Goal: Navigation & Orientation: Go to known website

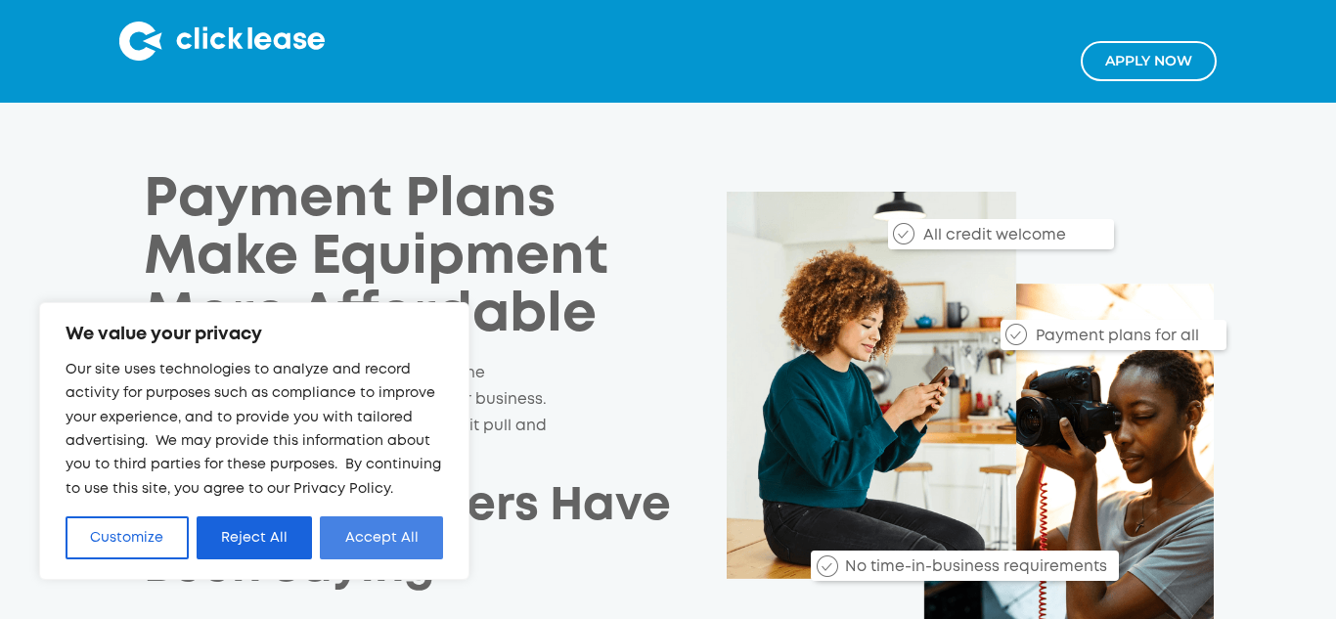
click at [412, 536] on button "Accept All" at bounding box center [381, 538] width 123 height 43
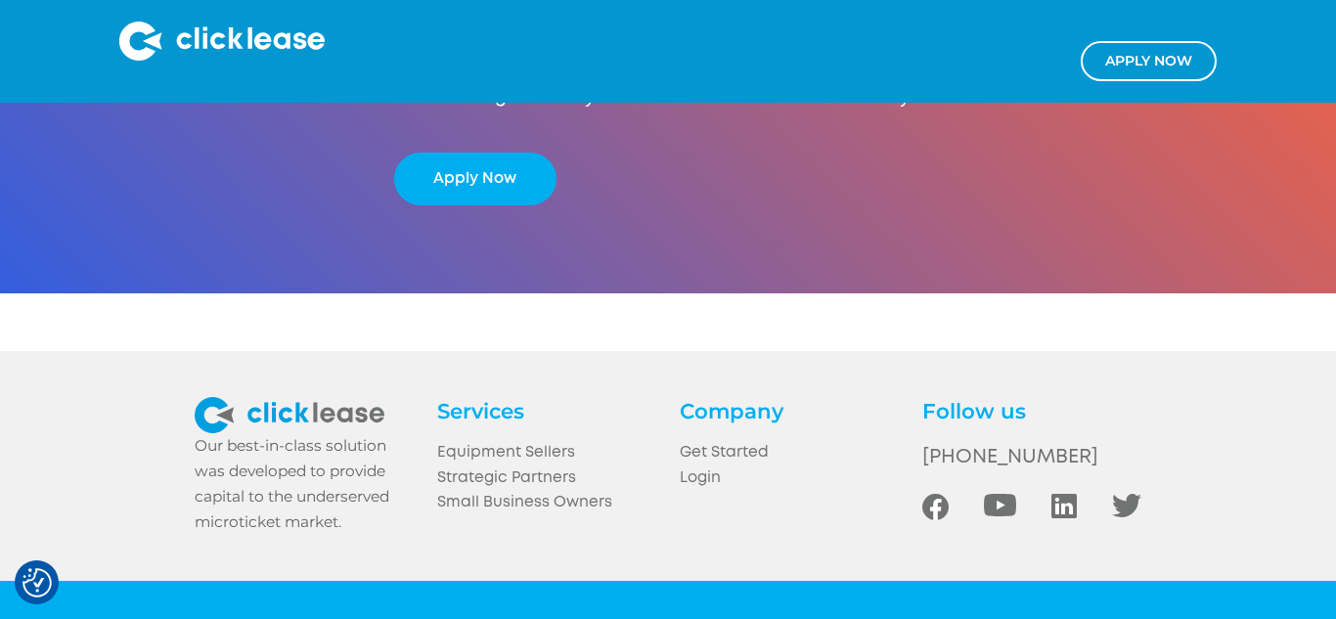
scroll to position [3737, 0]
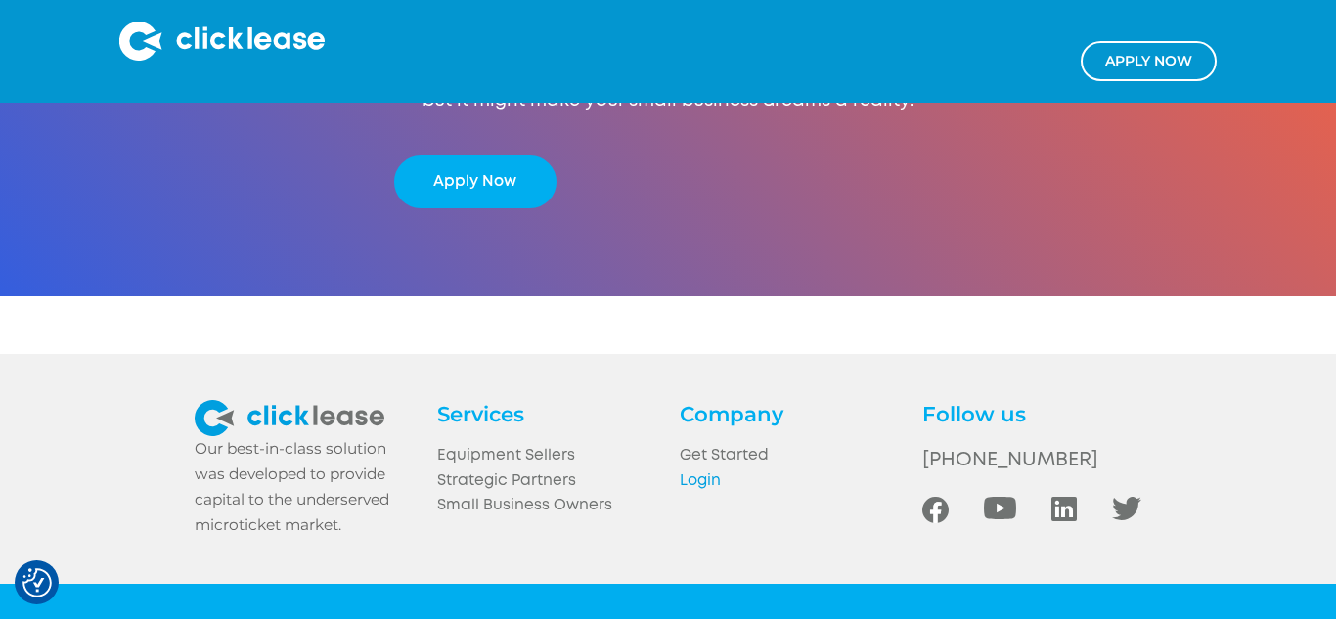
click at [693, 477] on link "Login" at bounding box center [789, 482] width 219 height 25
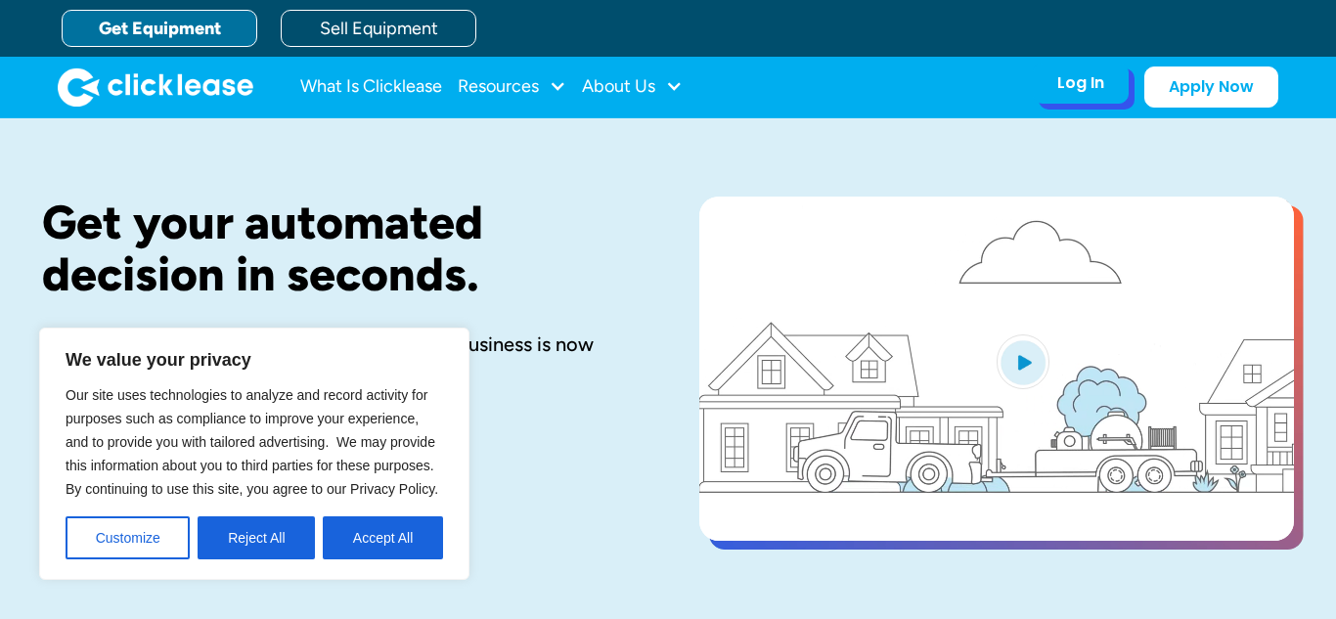
click at [1090, 84] on div "Log In" at bounding box center [1081, 83] width 47 height 20
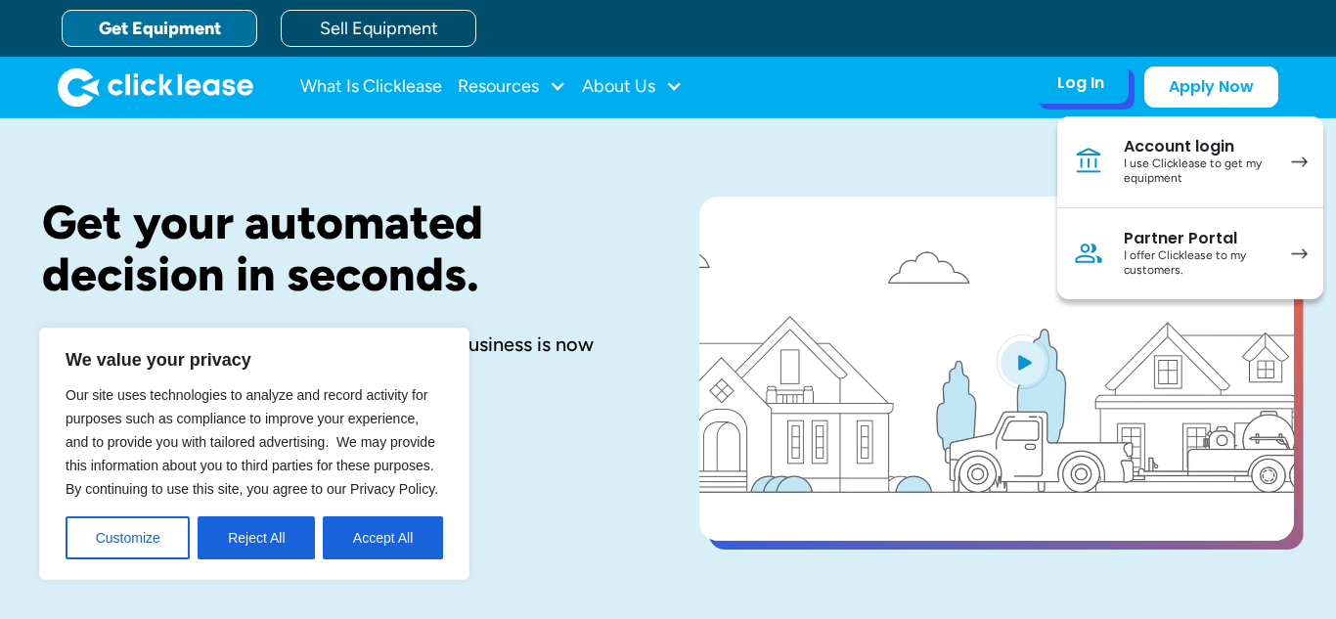
click at [1178, 192] on link "Account login I use Clicklease to get my equipment" at bounding box center [1191, 162] width 266 height 92
